Goal: Check status: Check status

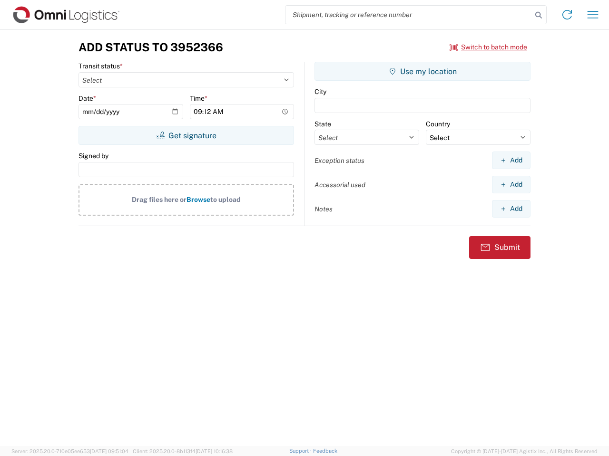
click at [408, 15] on input "search" at bounding box center [408, 15] width 246 height 18
click at [538, 15] on icon at bounding box center [538, 15] width 13 height 13
click at [567, 15] on icon at bounding box center [566, 14] width 15 height 15
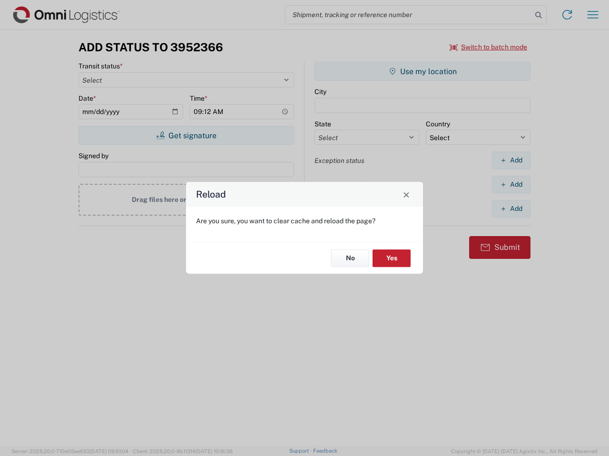
click at [592, 15] on div "Reload Are you sure, you want to clear cache and reload the page? No Yes" at bounding box center [304, 228] width 609 height 456
click at [488, 47] on div "Reload Are you sure, you want to clear cache and reload the page? No Yes" at bounding box center [304, 228] width 609 height 456
click at [186, 136] on div "Reload Are you sure, you want to clear cache and reload the page? No Yes" at bounding box center [304, 228] width 609 height 456
click at [422, 71] on div "Reload Are you sure, you want to clear cache and reload the page? No Yes" at bounding box center [304, 228] width 609 height 456
click at [511, 160] on div "Reload Are you sure, you want to clear cache and reload the page? No Yes" at bounding box center [304, 228] width 609 height 456
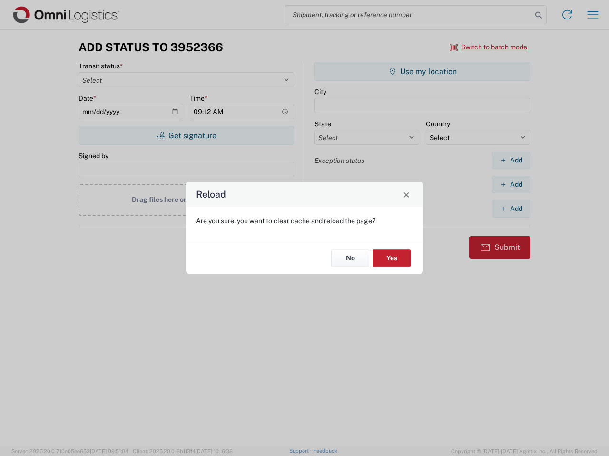
click at [511, 184] on div "Reload Are you sure, you want to clear cache and reload the page? No Yes" at bounding box center [304, 228] width 609 height 456
click at [511, 209] on div "Reload Are you sure, you want to clear cache and reload the page? No Yes" at bounding box center [304, 228] width 609 height 456
